Goal: Information Seeking & Learning: Learn about a topic

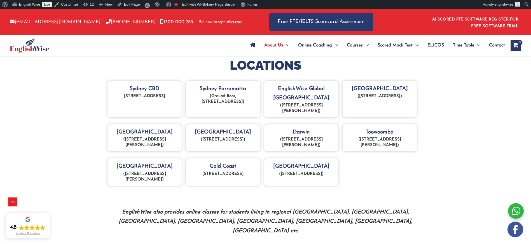
scroll to position [198, 0]
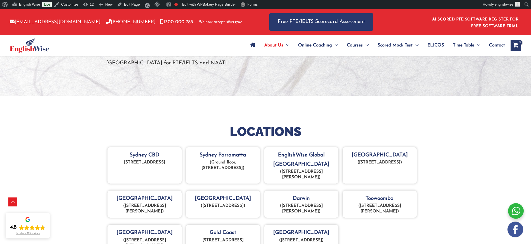
click at [40, 46] on img at bounding box center [29, 45] width 39 height 15
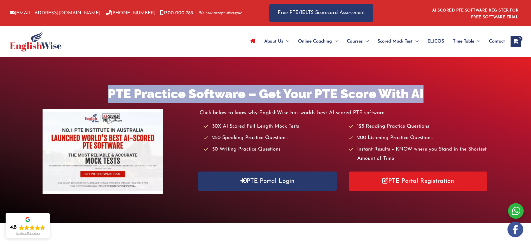
drag, startPoint x: 120, startPoint y: 93, endPoint x: 426, endPoint y: 87, distance: 306.6
click at [442, 93] on h1 "PTE Practice Software – Get Your PTE Score With AI" at bounding box center [266, 94] width 446 height 18
copy h1 "PTE Practice Software – Get Your PTE Score With AI"
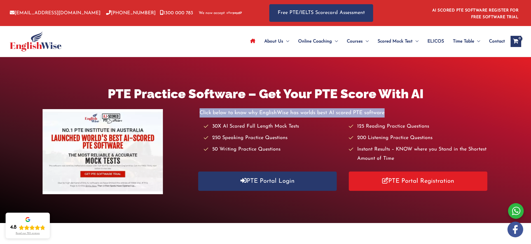
drag, startPoint x: 199, startPoint y: 113, endPoint x: 387, endPoint y: 114, distance: 187.4
click at [387, 114] on p "Click below to know why EnglishWise has worlds best AI scored PTE software" at bounding box center [343, 112] width 289 height 9
copy p "Click below to know why EnglishWise has worlds best AI scored PTE software"
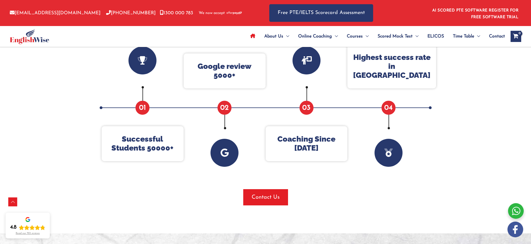
scroll to position [233, 0]
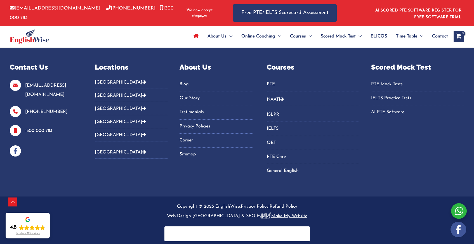
scroll to position [1969, 0]
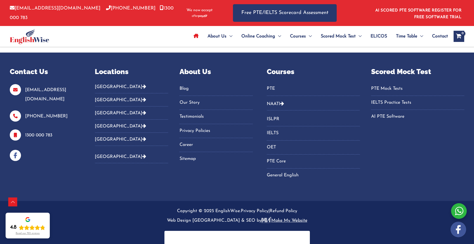
click at [142, 87] on icon "Footer Widget 2" at bounding box center [144, 86] width 4 height 4
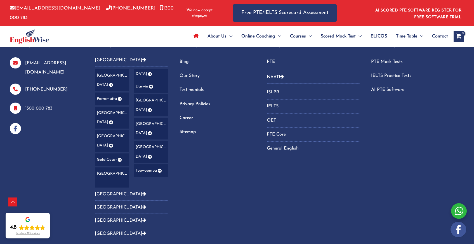
scroll to position [1966, 0]
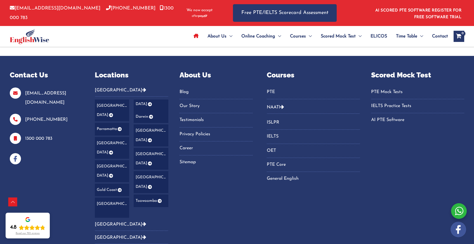
click at [142, 91] on icon "Footer Widget 2" at bounding box center [144, 90] width 4 height 4
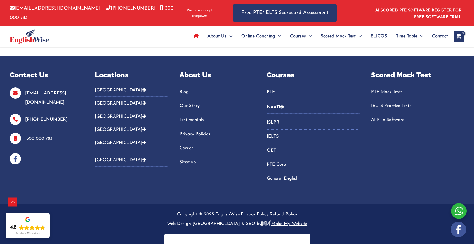
click at [142, 104] on icon "Footer Widget 2" at bounding box center [144, 103] width 4 height 4
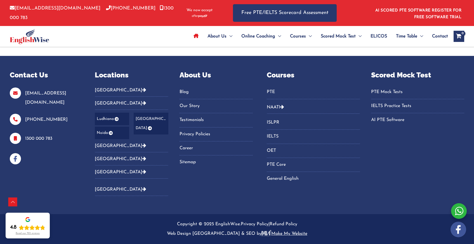
click at [142, 104] on icon "Footer Widget 2" at bounding box center [144, 103] width 4 height 4
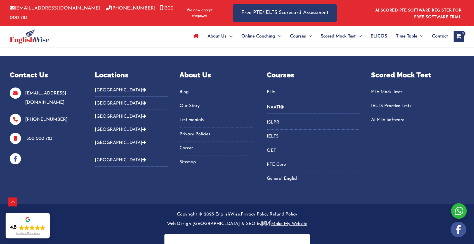
click at [142, 102] on icon "Footer Widget 2" at bounding box center [144, 103] width 4 height 4
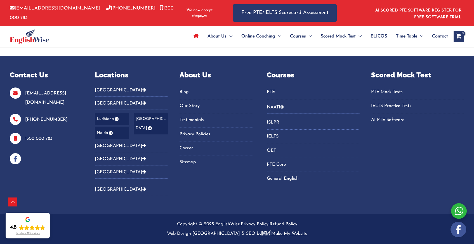
click at [142, 102] on icon "Footer Widget 2" at bounding box center [144, 103] width 4 height 4
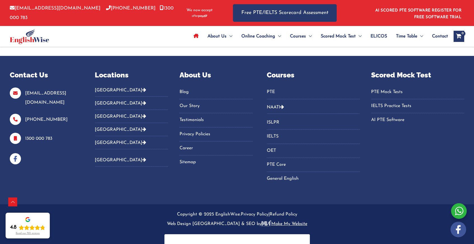
click at [142, 117] on icon "Footer Widget 2" at bounding box center [144, 116] width 4 height 4
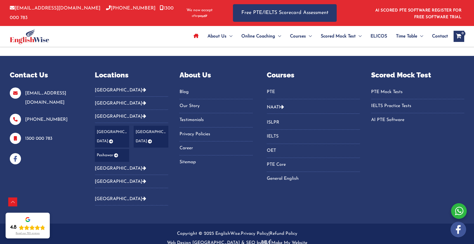
click at [142, 117] on icon "Footer Widget 2" at bounding box center [144, 116] width 4 height 4
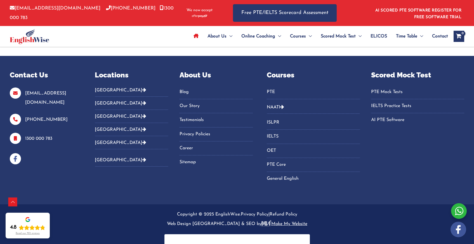
click at [142, 129] on icon "Footer Widget 2" at bounding box center [144, 129] width 4 height 4
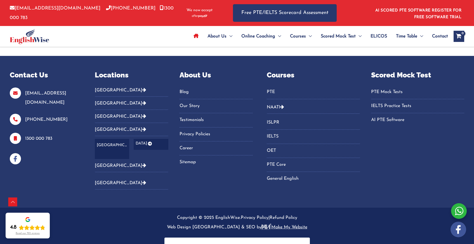
click at [142, 129] on icon "Footer Widget 2" at bounding box center [144, 129] width 4 height 4
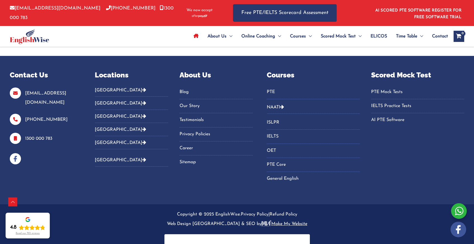
click at [142, 142] on icon "Footer Widget 2" at bounding box center [144, 142] width 4 height 4
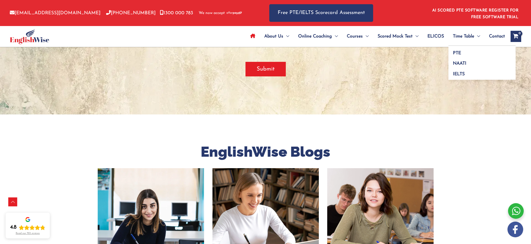
scroll to position [1375, 0]
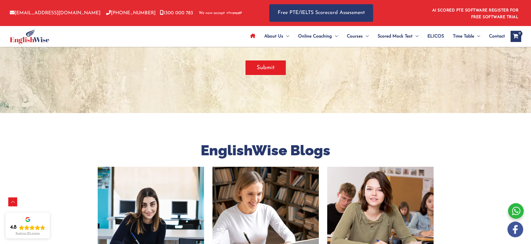
click at [493, 37] on span "Contact" at bounding box center [497, 37] width 16 height 20
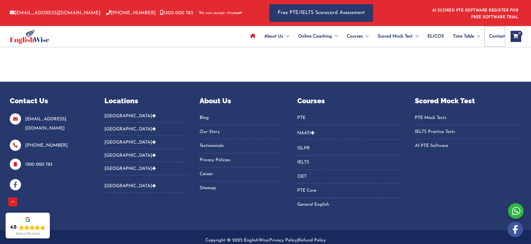
scroll to position [1958, 0]
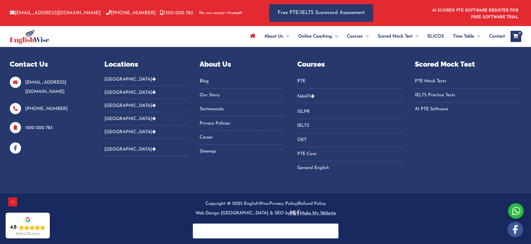
click at [18, 142] on img "Footer Widget 1" at bounding box center [15, 147] width 11 height 11
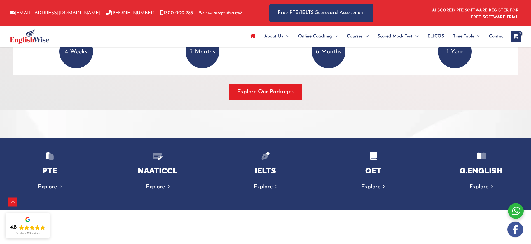
scroll to position [853, 0]
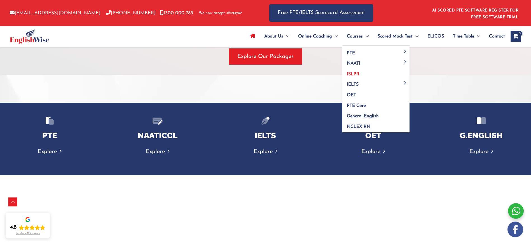
click at [352, 73] on span "ISLPR" at bounding box center [353, 74] width 13 height 4
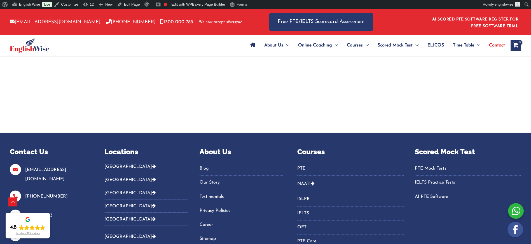
scroll to position [1300, 0]
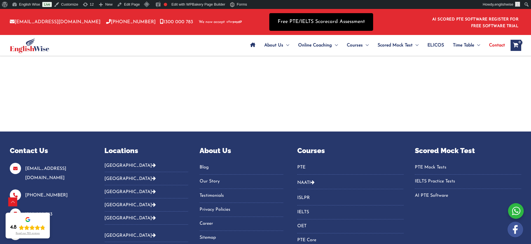
click at [296, 25] on link "Free PTE/IELTS Scorecard Assessment" at bounding box center [321, 22] width 104 height 18
